Goal: Find specific page/section

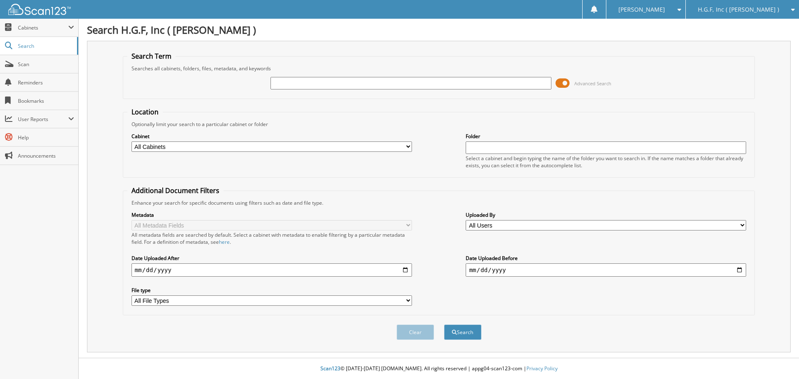
drag, startPoint x: 313, startPoint y: 82, endPoint x: 290, endPoint y: 86, distance: 23.7
click at [290, 86] on input "text" at bounding box center [411, 83] width 281 height 12
paste input "H19314L"
type input "H19314L"
click at [458, 333] on button "Search" at bounding box center [462, 332] width 37 height 15
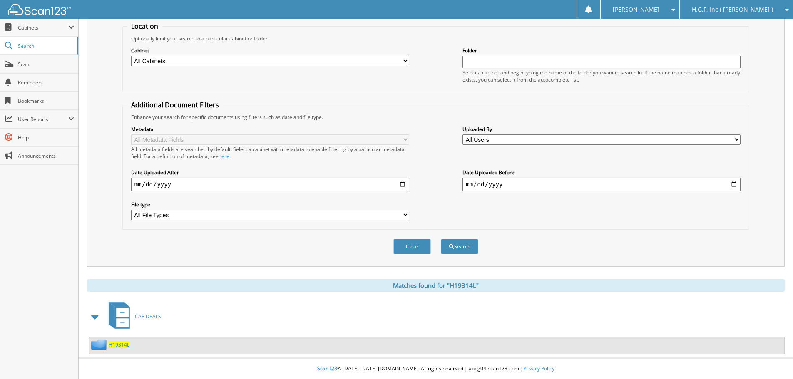
scroll to position [86, 0]
click at [114, 344] on span "H19314L" at bounding box center [119, 344] width 21 height 7
